Goal: Find specific page/section: Find specific page/section

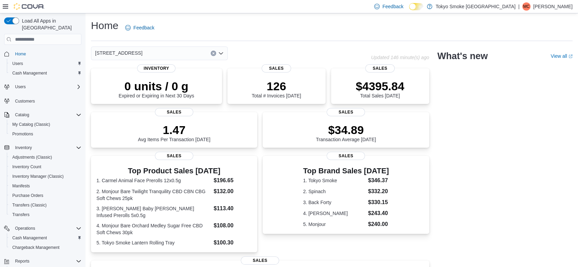
click at [563, 4] on p "[PERSON_NAME]" at bounding box center [552, 6] width 39 height 8
